Goal: Transaction & Acquisition: Purchase product/service

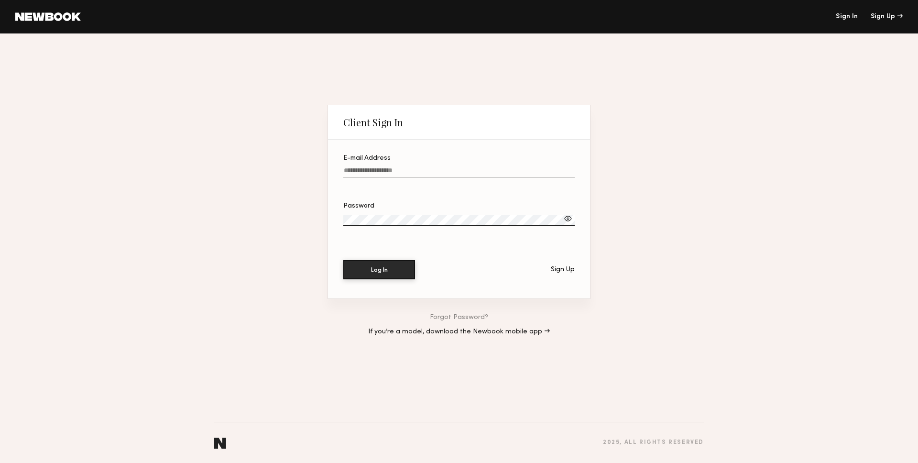
click at [43, 21] on header "Sign In Sign Up" at bounding box center [459, 16] width 918 height 33
click at [44, 18] on link at bounding box center [47, 16] width 65 height 9
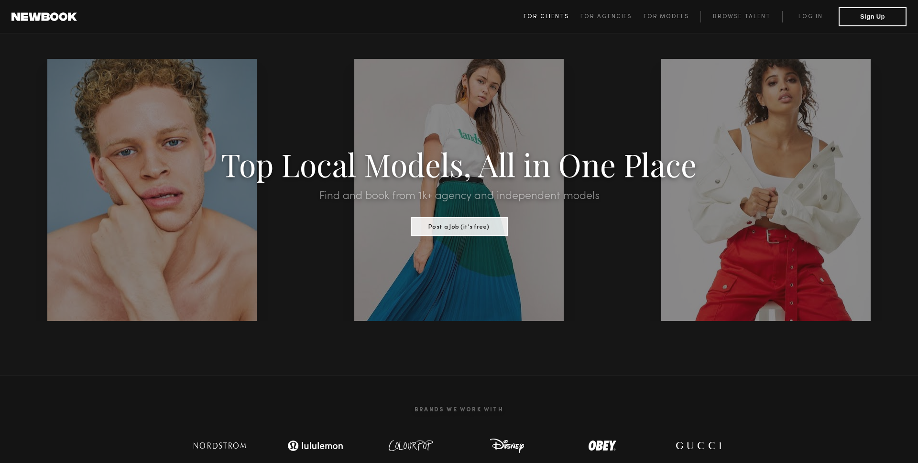
click at [541, 17] on span "For Clients" at bounding box center [545, 17] width 45 height 6
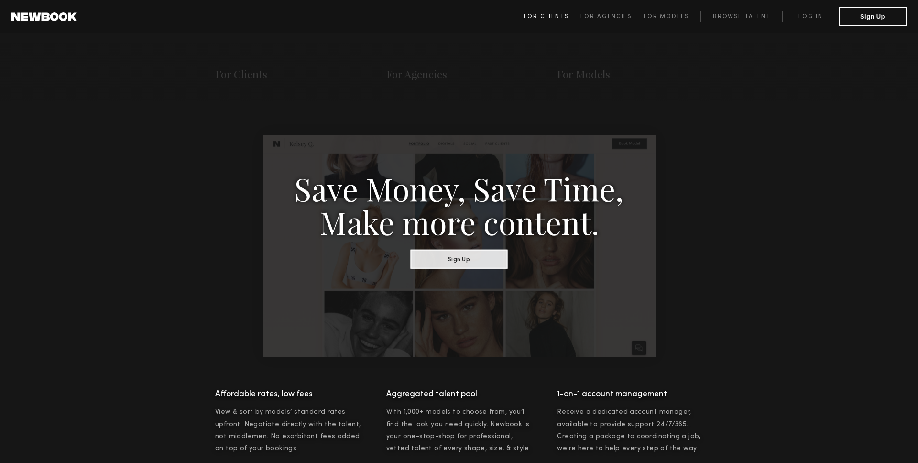
scroll to position [477, 0]
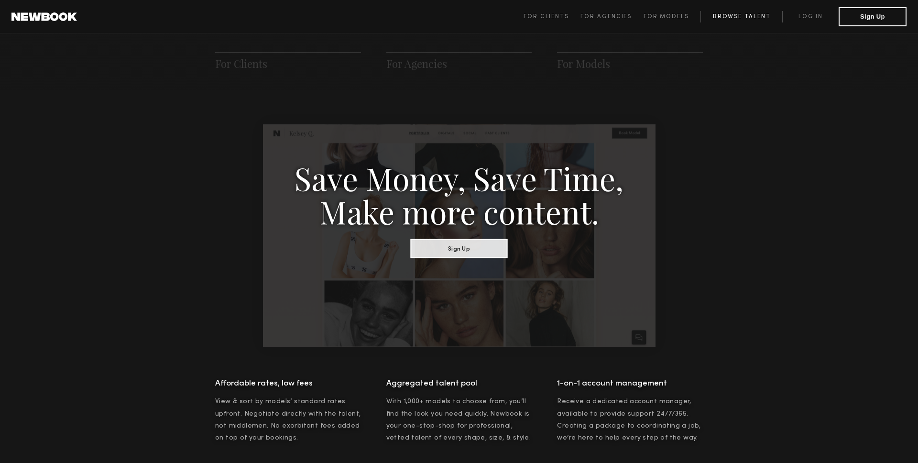
click at [741, 18] on link "Browse Talent" at bounding box center [741, 16] width 82 height 11
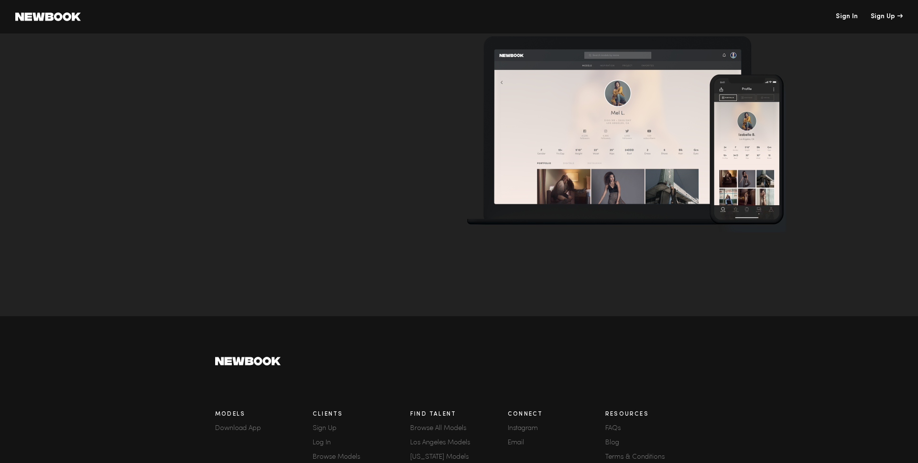
scroll to position [3062, 0]
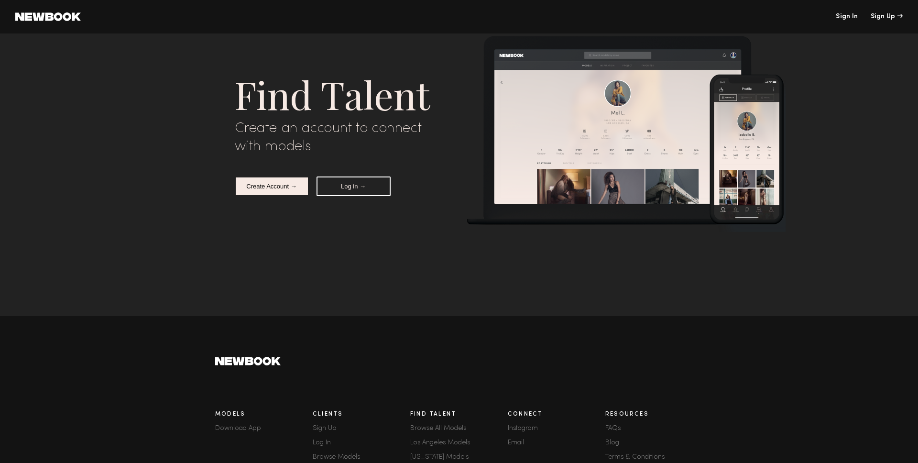
click at [356, 184] on button "Log in →" at bounding box center [353, 186] width 74 height 20
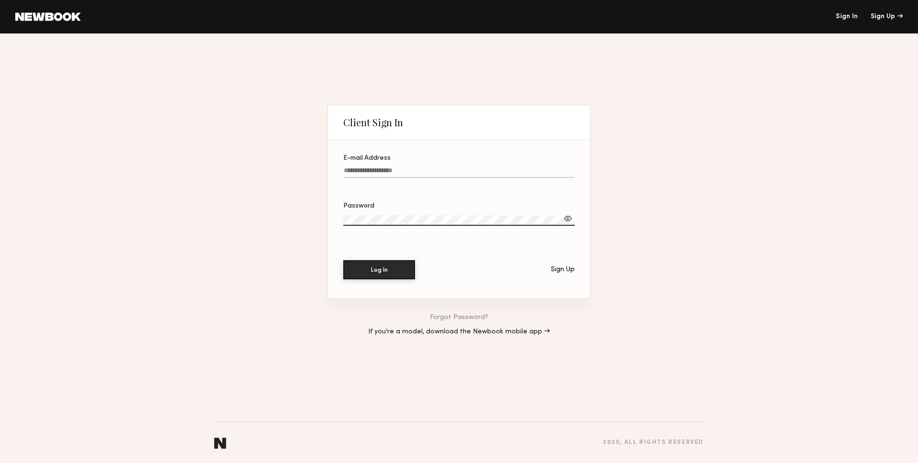
click at [403, 172] on input "E-mail Address" at bounding box center [458, 172] width 231 height 11
type input "**********"
click at [381, 271] on button "Log In" at bounding box center [379, 269] width 72 height 19
click at [560, 269] on div "Sign Up" at bounding box center [563, 269] width 24 height 7
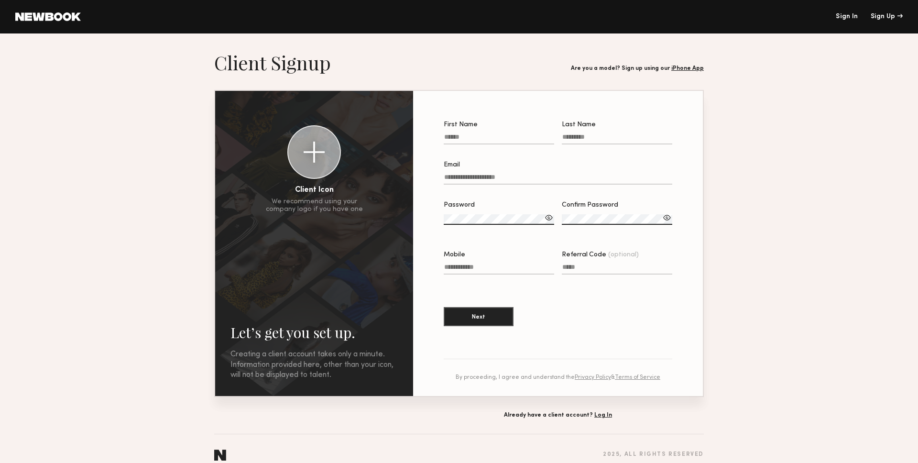
click at [476, 134] on input "First Name" at bounding box center [499, 138] width 110 height 11
click at [457, 142] on input "First Name Required" at bounding box center [499, 138] width 110 height 11
type input "*******"
type input "**********"
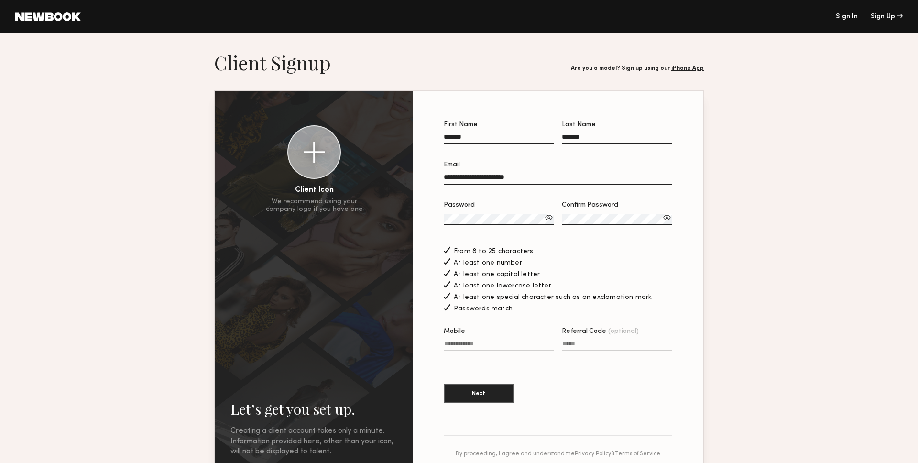
click at [499, 342] on input "Mobile" at bounding box center [499, 345] width 110 height 11
type input "**********"
click at [478, 391] on button "Next" at bounding box center [479, 392] width 70 height 19
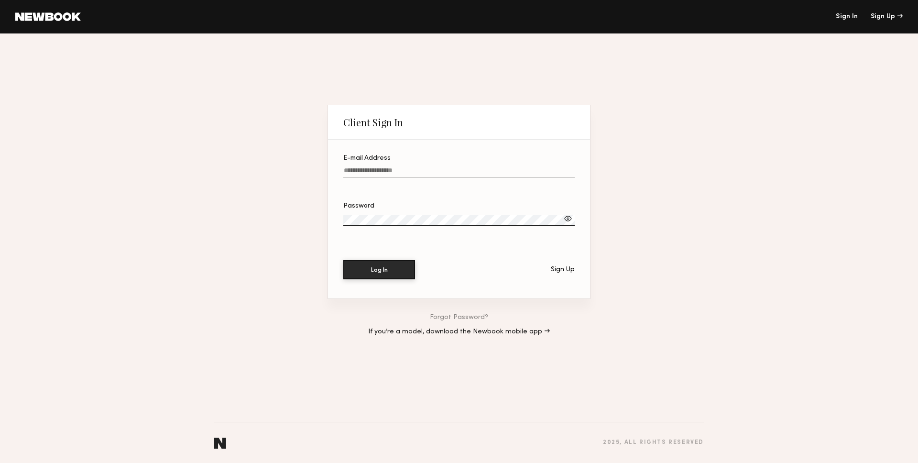
click at [422, 169] on input "E-mail Address" at bounding box center [458, 172] width 231 height 11
type input "**********"
click at [388, 268] on button "Log In" at bounding box center [379, 269] width 72 height 19
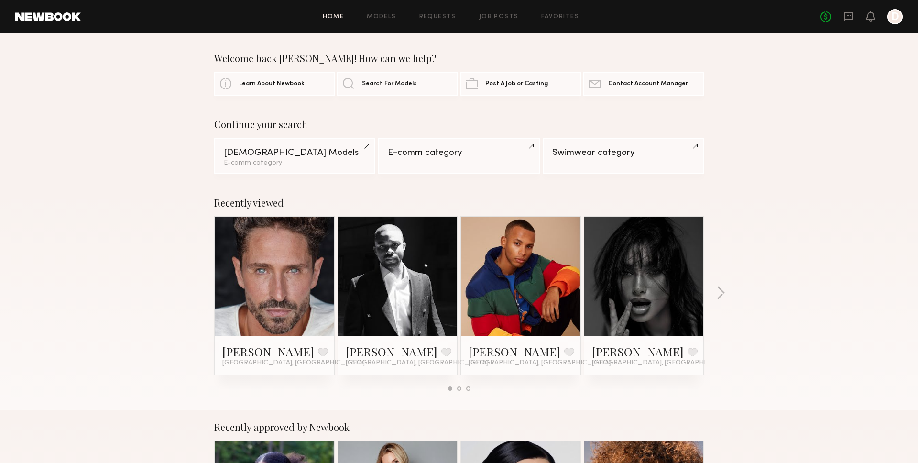
click at [277, 267] on link at bounding box center [274, 276] width 58 height 119
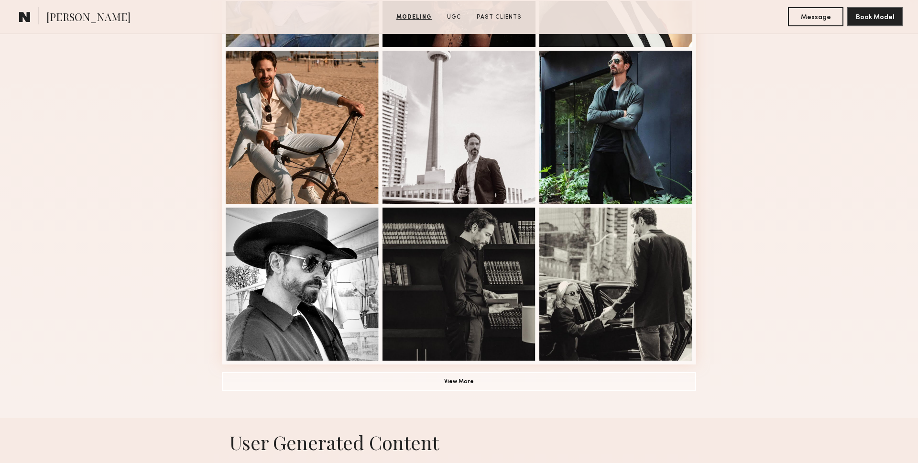
scroll to position [547, 0]
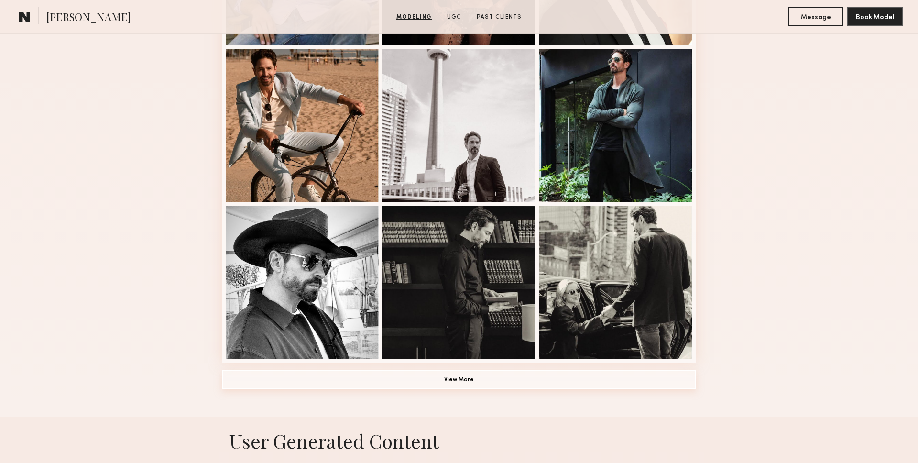
click at [469, 375] on button "View More" at bounding box center [459, 379] width 474 height 19
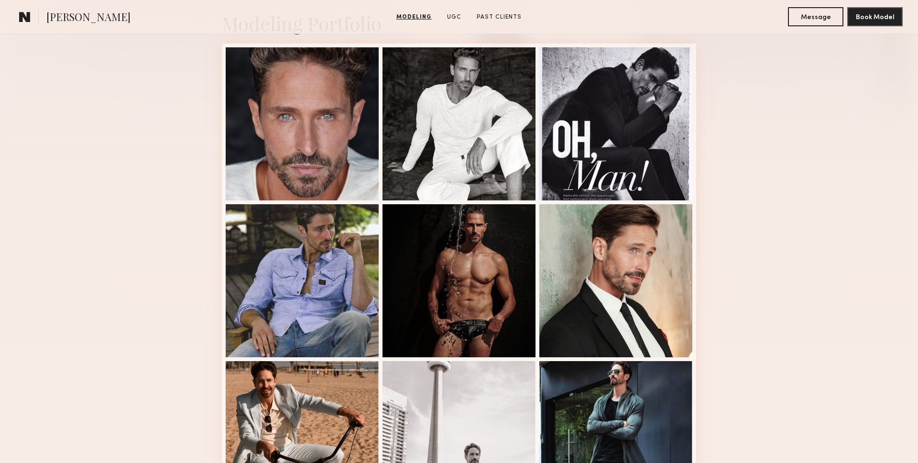
scroll to position [192, 0]
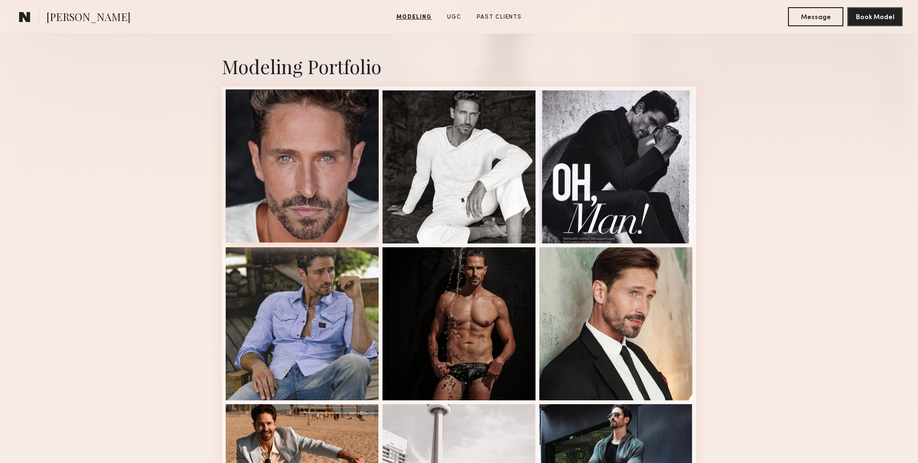
click at [288, 143] on div at bounding box center [302, 165] width 153 height 153
